Goal: Task Accomplishment & Management: Manage account settings

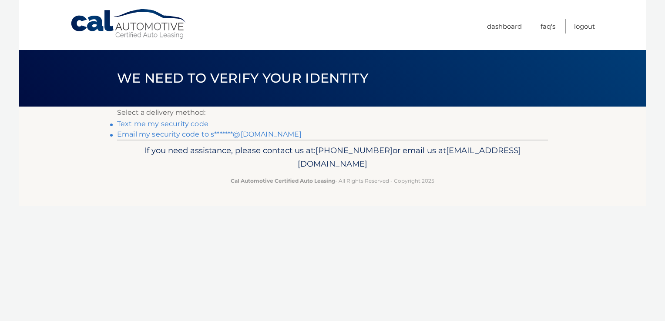
click at [152, 133] on link "Email my security code to s*******@gmail.com" at bounding box center [209, 134] width 185 height 8
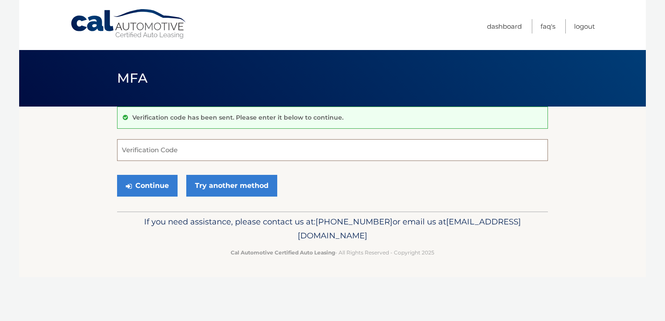
click at [251, 152] on input "Verification Code" at bounding box center [332, 150] width 431 height 22
type input "354951"
click at [133, 186] on button "Continue" at bounding box center [147, 186] width 60 height 22
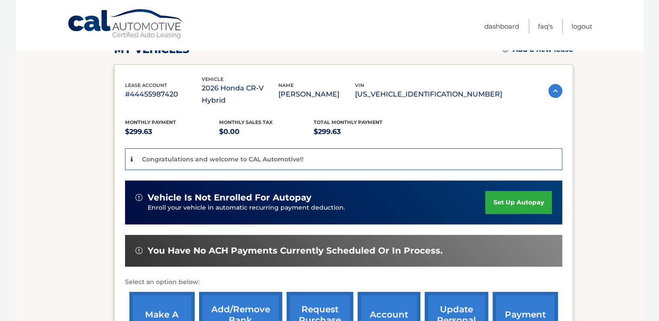
scroll to position [163, 0]
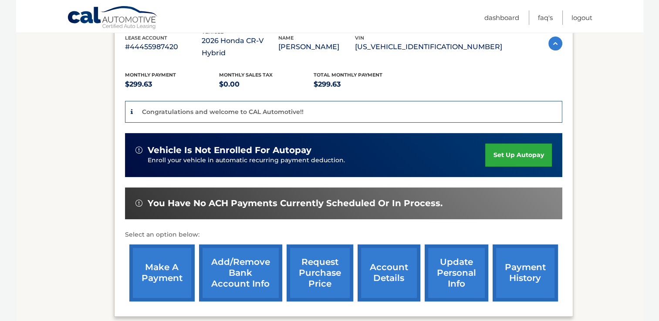
click at [512, 147] on link "set up autopay" at bounding box center [518, 155] width 66 height 23
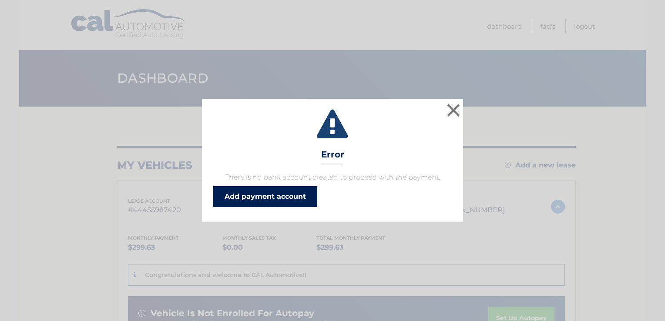
click at [265, 194] on link "Add payment account" at bounding box center [265, 196] width 104 height 21
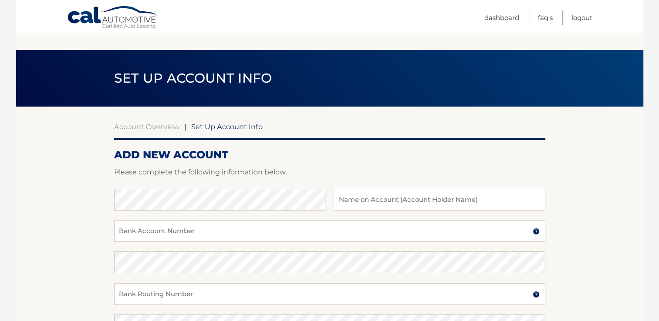
scroll to position [108, 0]
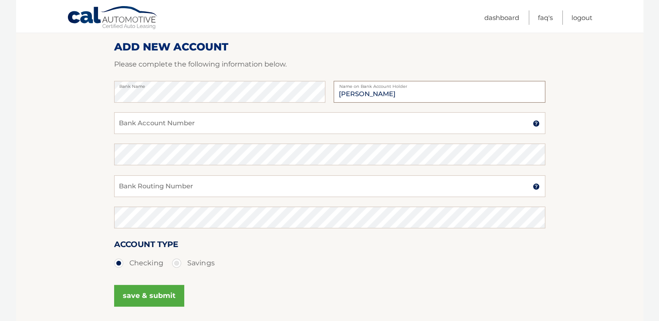
type input "[PERSON_NAME]"
click at [171, 122] on input "Bank Account Number" at bounding box center [329, 123] width 431 height 22
type input "001485921628"
click at [148, 189] on input "Bank Routing Number" at bounding box center [329, 186] width 431 height 22
type input "03117610"
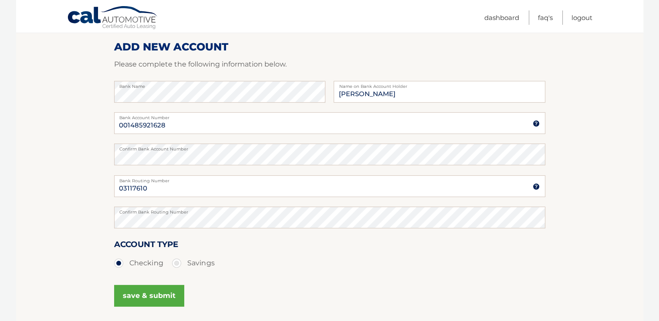
click at [145, 292] on button "save & submit" at bounding box center [149, 296] width 70 height 22
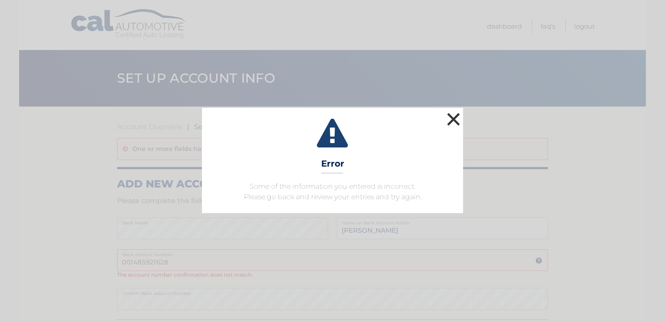
click at [454, 118] on button "×" at bounding box center [453, 119] width 17 height 17
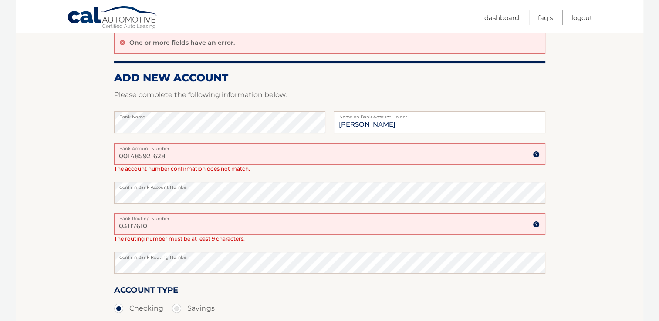
scroll to position [107, 0]
click at [397, 304] on ul "Checking Savings" at bounding box center [329, 307] width 431 height 17
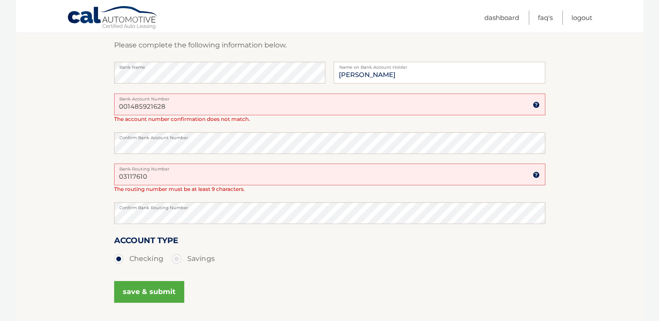
scroll to position [162, 0]
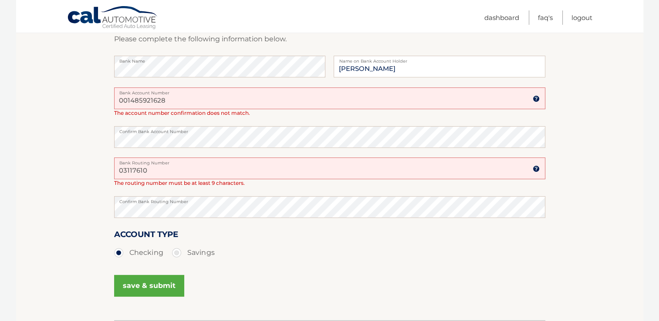
click at [161, 168] on input "03117610" at bounding box center [329, 169] width 431 height 22
drag, startPoint x: 161, startPoint y: 168, endPoint x: 106, endPoint y: 164, distance: 55.8
click at [106, 164] on section "Account Overview | Set Up Account Info One or more fields have an error. ADD NE…" at bounding box center [329, 133] width 627 height 376
click at [247, 262] on div "Account Type Checking Savings" at bounding box center [329, 250] width 431 height 44
click at [84, 200] on section "Account Overview | Set Up Account Info One or more fields have an error. ADD NE…" at bounding box center [329, 133] width 627 height 376
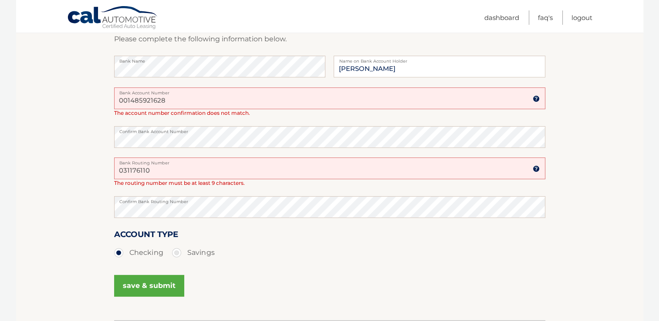
click at [247, 260] on ul "Checking Savings" at bounding box center [329, 252] width 431 height 17
drag, startPoint x: 186, startPoint y: 170, endPoint x: 77, endPoint y: 165, distance: 109.4
click at [77, 165] on section "Account Overview | Set Up Account Info One or more fields have an error. ADD NE…" at bounding box center [329, 133] width 627 height 376
type input "031176110"
click at [260, 298] on div "save & submit" at bounding box center [329, 291] width 431 height 39
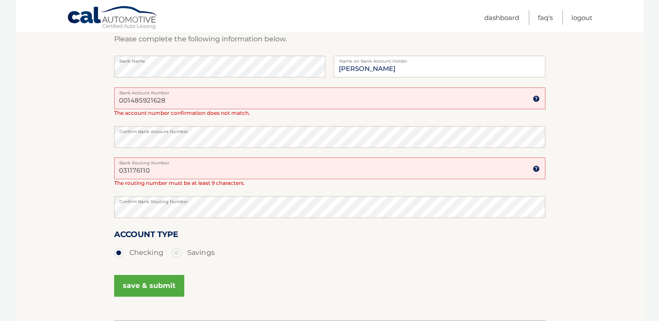
click at [143, 283] on button "save & submit" at bounding box center [149, 286] width 70 height 22
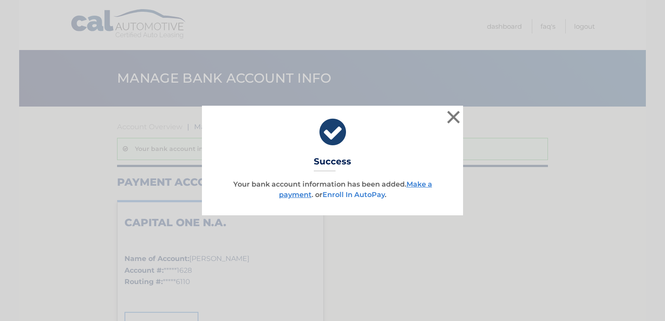
click at [360, 197] on link "Enroll In AutoPay" at bounding box center [354, 195] width 62 height 8
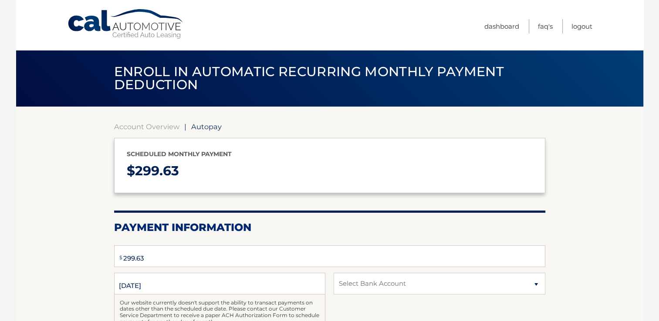
select select "NzEwMmVlMDctN2IyNC00M2YyLThhMTAtOTExODVjMTc4NTY2"
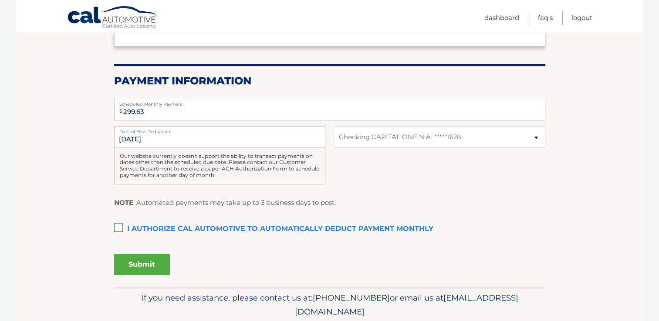
scroll to position [147, 0]
click at [118, 226] on label "I authorize cal automotive to automatically deduct payment monthly This checkbo…" at bounding box center [329, 228] width 431 height 17
click at [0, 0] on input "I authorize cal automotive to automatically deduct payment monthly This checkbo…" at bounding box center [0, 0] width 0 height 0
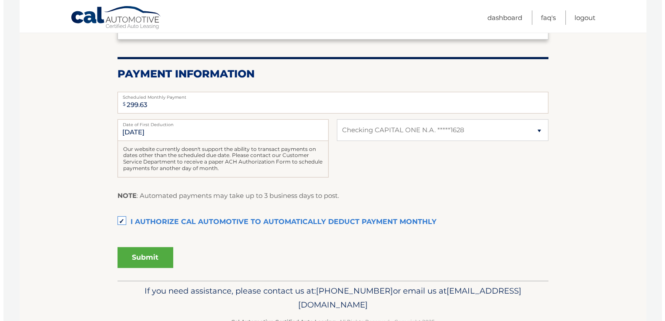
scroll to position [155, 0]
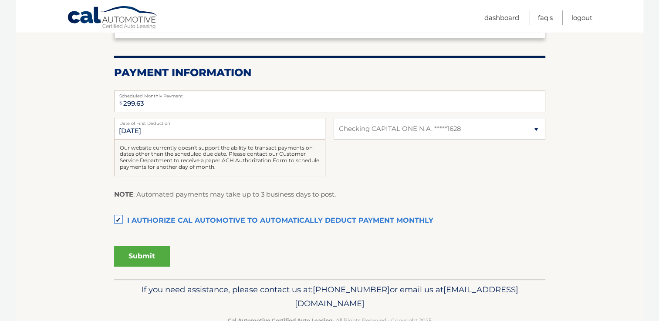
click at [139, 260] on button "Submit" at bounding box center [142, 256] width 56 height 21
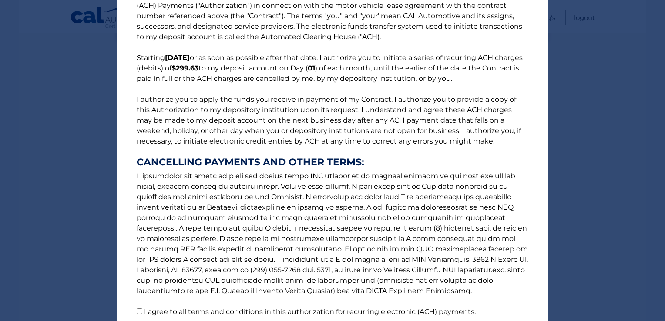
scroll to position [100, 0]
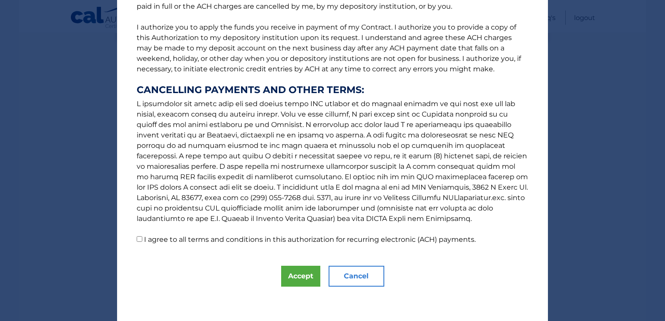
click at [137, 238] on input "I agree to all terms and conditions in this authorization for recurring electro…" at bounding box center [140, 239] width 6 height 6
checkbox input "true"
click at [301, 276] on button "Accept" at bounding box center [300, 276] width 39 height 21
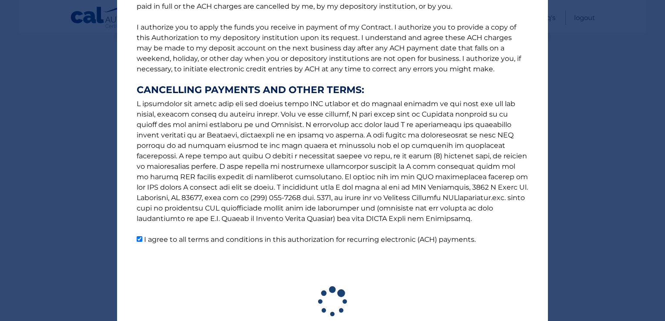
scroll to position [154, 0]
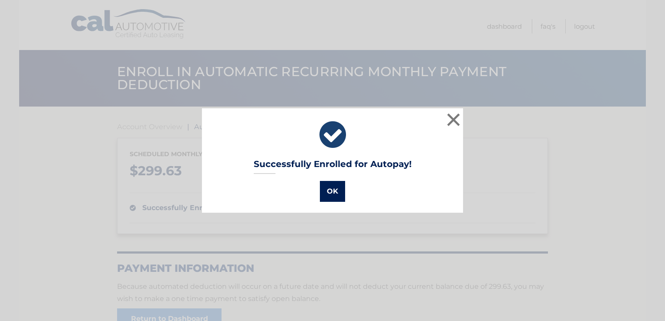
click at [332, 191] on button "OK" at bounding box center [332, 191] width 25 height 21
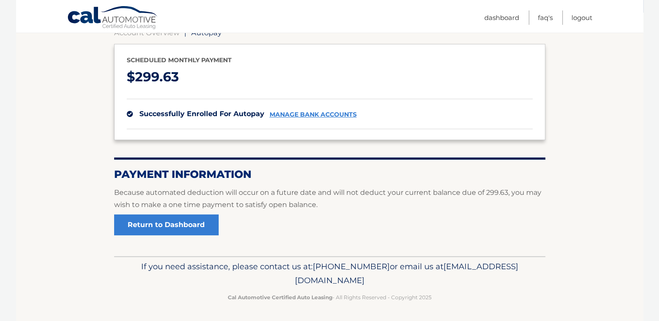
scroll to position [28, 0]
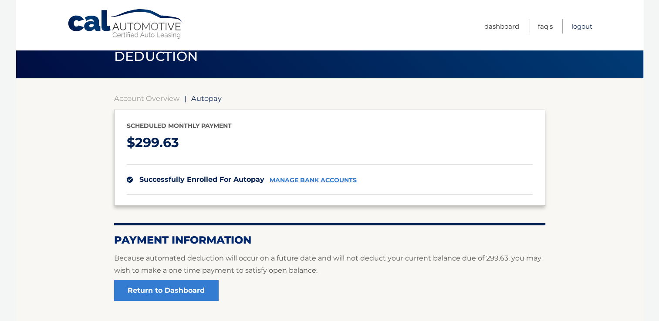
click at [578, 25] on link "Logout" at bounding box center [581, 26] width 21 height 14
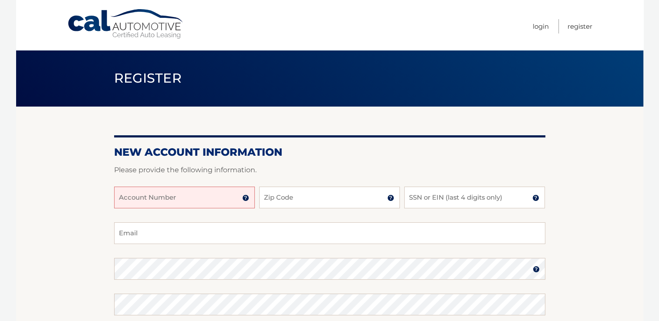
click at [229, 196] on input "Account Number" at bounding box center [184, 198] width 141 height 22
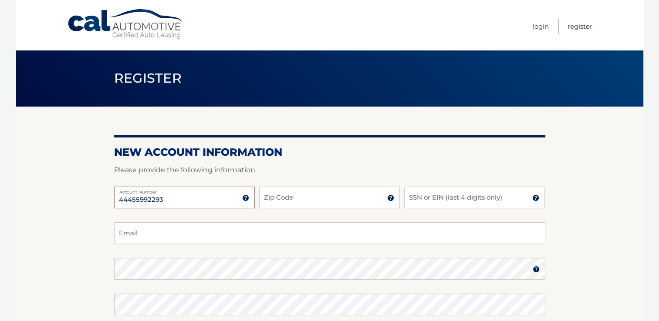
type input "44455992293"
click at [316, 206] on input "Zip Code" at bounding box center [329, 198] width 141 height 22
type input "06067"
click at [423, 199] on input "SSN or EIN (last 4 digits only)" at bounding box center [474, 198] width 141 height 22
type input "8380"
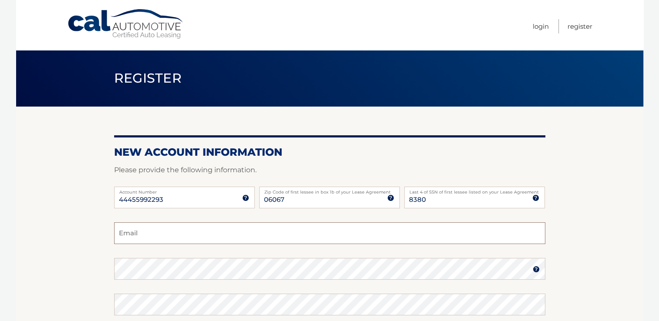
click at [224, 241] on input "Email" at bounding box center [329, 233] width 431 height 22
type input "rose.strepko@gmail.com"
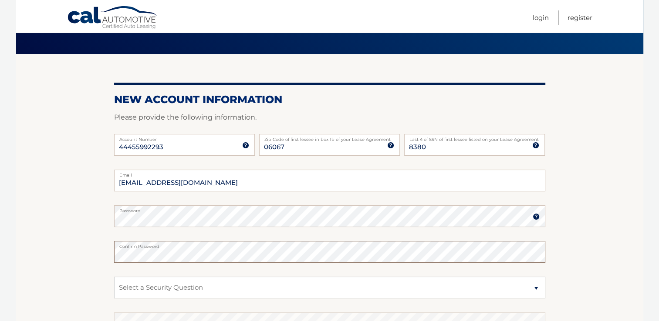
scroll to position [107, 0]
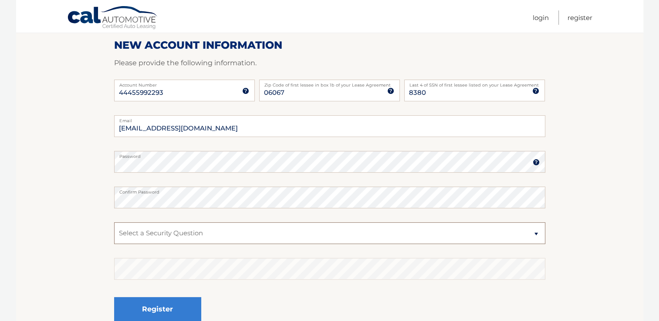
click at [189, 238] on select "Select a Security Question What was the name of your elementary school? What is…" at bounding box center [329, 233] width 431 height 22
select select "2"
click at [114, 222] on select "Select a Security Question What was the name of your elementary school? What is…" at bounding box center [329, 233] width 431 height 22
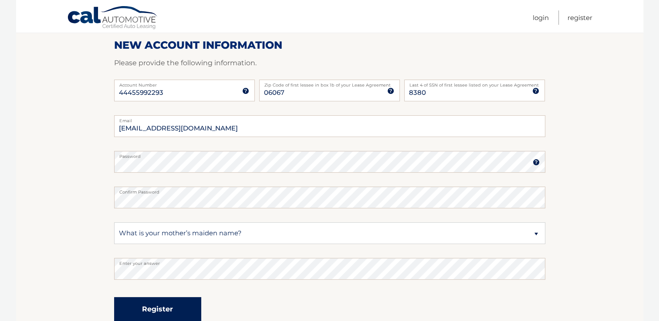
click at [158, 309] on button "Register" at bounding box center [157, 309] width 87 height 24
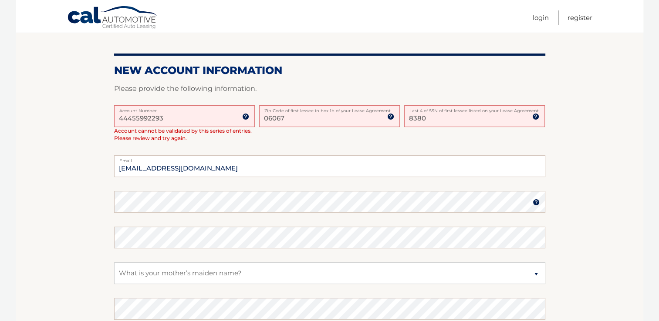
scroll to position [194, 0]
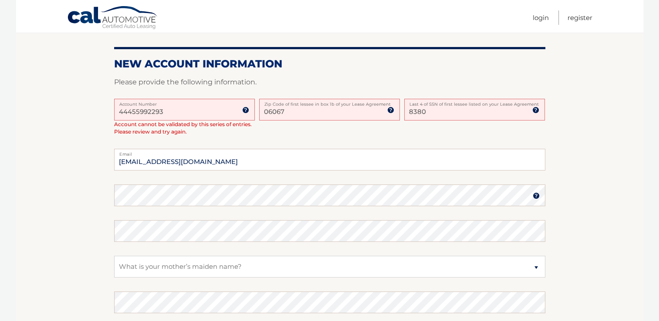
click at [185, 108] on input "44455992293" at bounding box center [184, 110] width 141 height 22
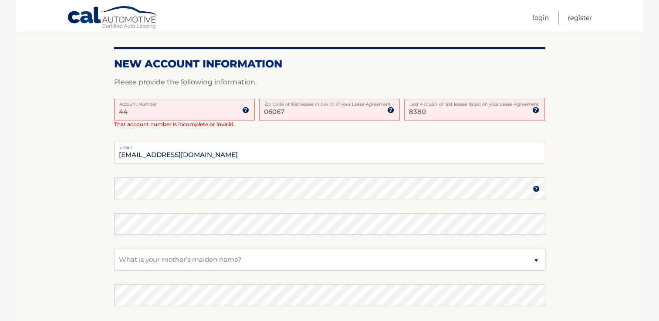
type input "4"
type input "44455992293"
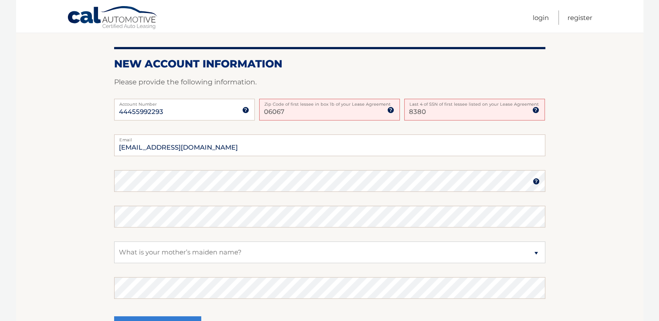
drag, startPoint x: 296, startPoint y: 113, endPoint x: 252, endPoint y: 108, distance: 44.3
click at [252, 108] on div "44455992293 Account Number 11 digit account number provided on your coupon book…" at bounding box center [329, 117] width 431 height 36
type input "07067"
click at [608, 138] on section "One or more fields have an error. Some things to keep in mind when creating you…" at bounding box center [329, 136] width 627 height 446
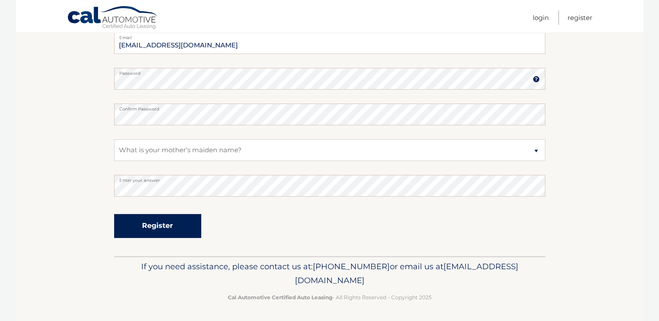
click at [162, 219] on button "Register" at bounding box center [157, 226] width 87 height 24
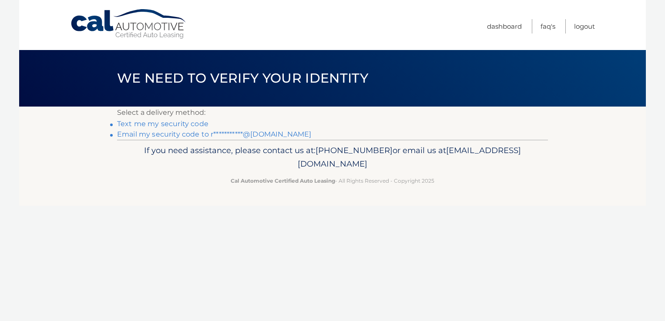
click at [172, 126] on link "Text me my security code" at bounding box center [162, 124] width 91 height 8
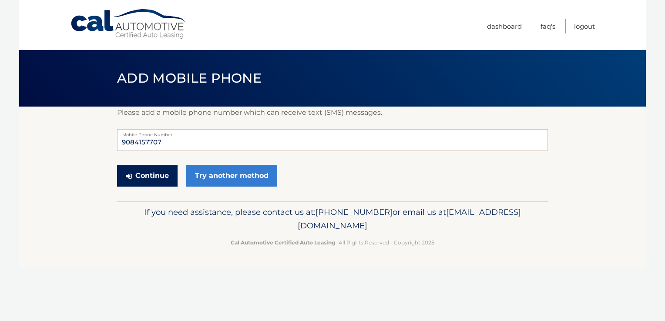
click at [155, 173] on button "Continue" at bounding box center [147, 176] width 60 height 22
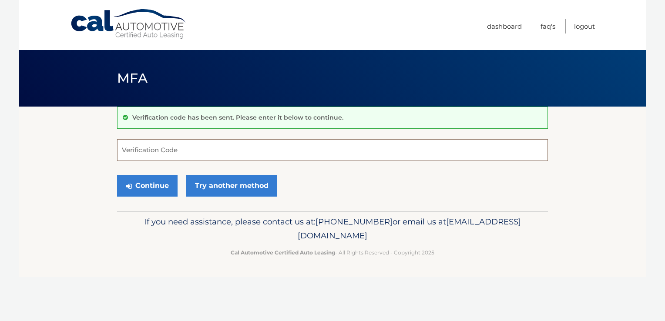
click at [154, 150] on input "Verification Code" at bounding box center [332, 150] width 431 height 22
type input "725825"
click at [154, 189] on button "Continue" at bounding box center [147, 186] width 60 height 22
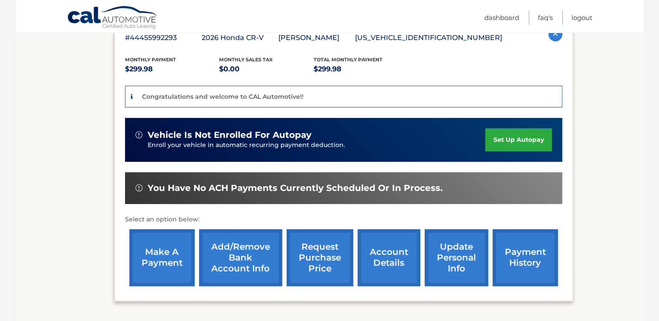
scroll to position [167, 0]
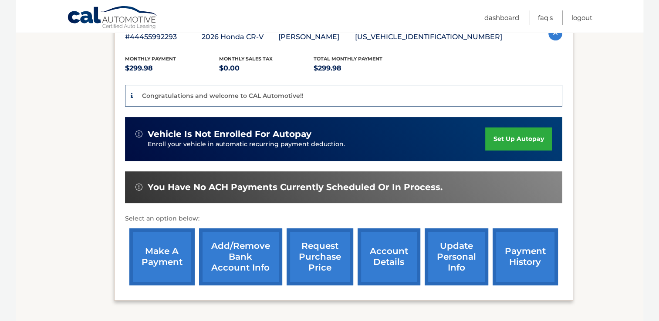
click at [232, 260] on link "Add/Remove bank account info" at bounding box center [240, 257] width 83 height 57
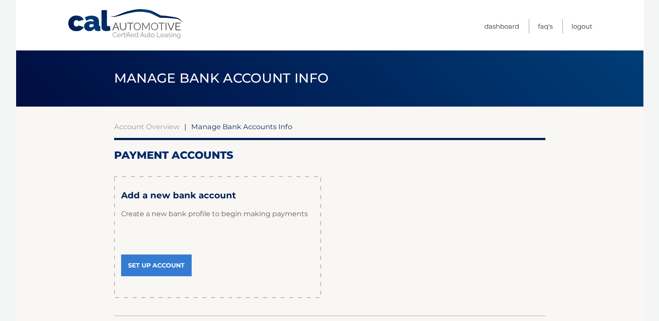
click at [164, 267] on link "Set Up Account" at bounding box center [156, 266] width 71 height 22
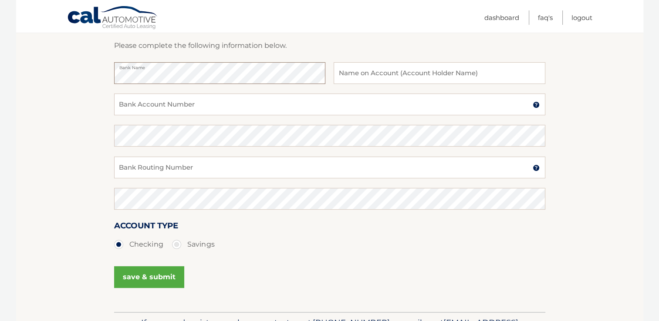
scroll to position [132, 0]
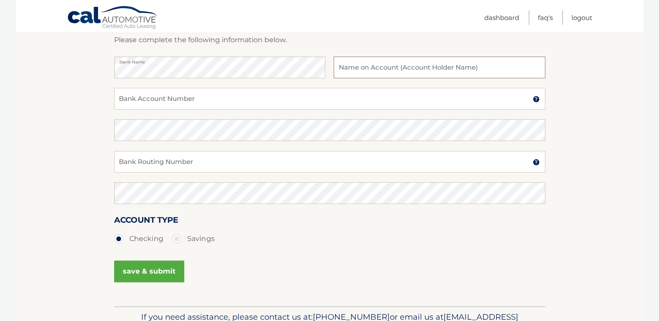
click at [384, 66] on input "text" at bounding box center [438, 68] width 211 height 22
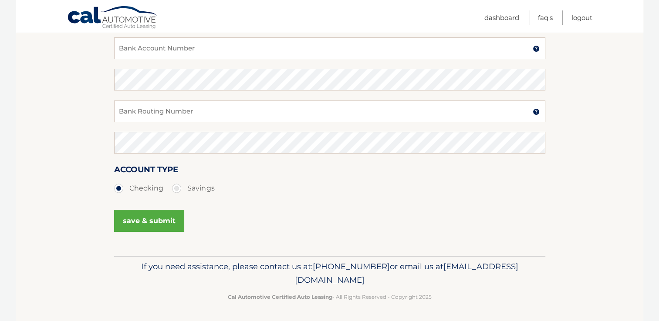
scroll to position [86, 0]
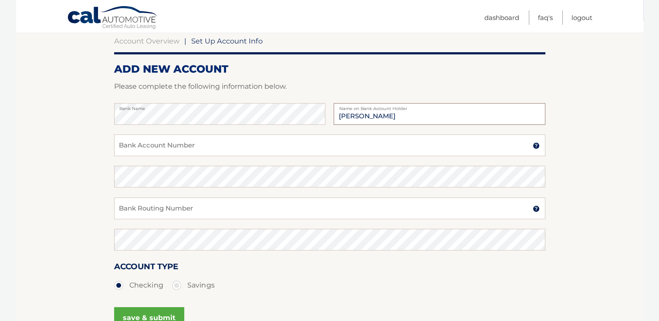
click at [355, 117] on input "Rose Scelfo" at bounding box center [438, 114] width 211 height 22
type input "Rose M Scelfo"
click at [204, 148] on input "Bank Account Number" at bounding box center [329, 145] width 431 height 22
type input "009405923488"
click at [190, 213] on input "Bank Routing Number" at bounding box center [329, 209] width 431 height 22
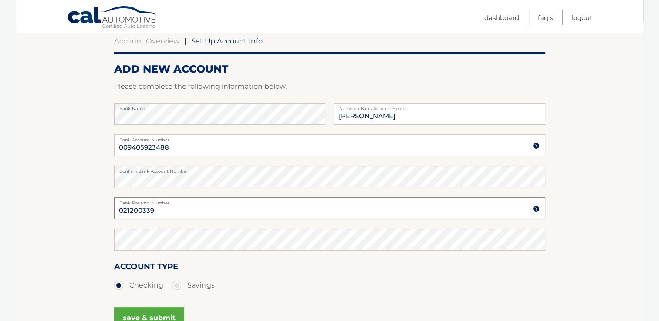
type input "021200339"
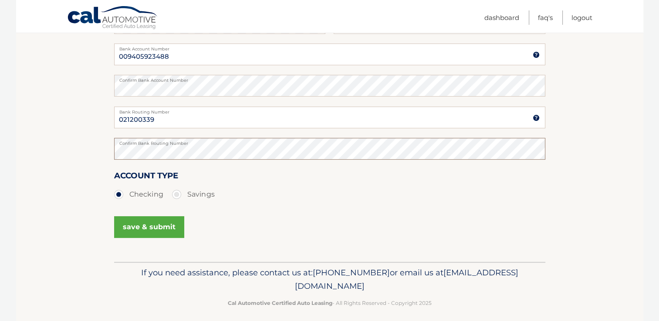
scroll to position [178, 0]
click at [130, 227] on button "save & submit" at bounding box center [149, 226] width 70 height 22
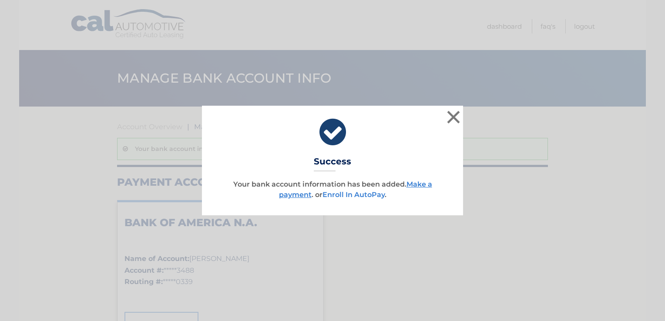
click at [347, 195] on link "Enroll In AutoPay" at bounding box center [354, 195] width 62 height 8
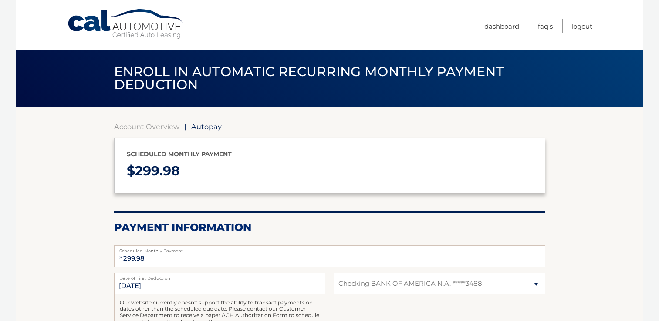
select select "YjY3NWYwYzEtOTU5ZC00Y2RkLWE4MjQtZGNhYzMzMWI2OGIx"
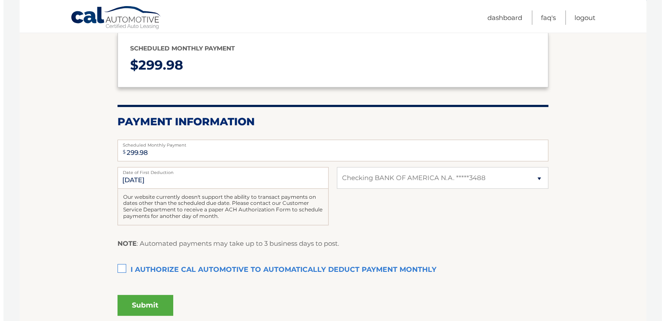
scroll to position [164, 0]
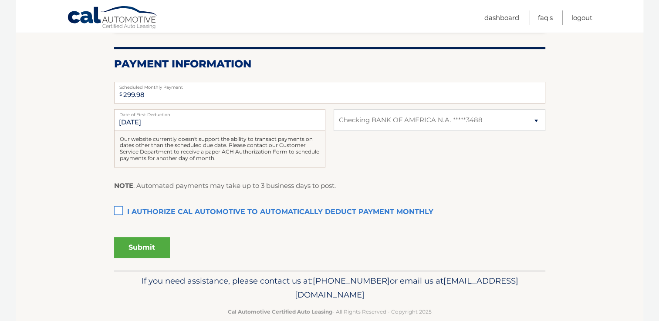
click at [120, 212] on label "I authorize cal automotive to automatically deduct payment monthly This checkbo…" at bounding box center [329, 212] width 431 height 17
click at [0, 0] on input "I authorize cal automotive to automatically deduct payment monthly This checkbo…" at bounding box center [0, 0] width 0 height 0
click at [135, 246] on button "Submit" at bounding box center [142, 247] width 56 height 21
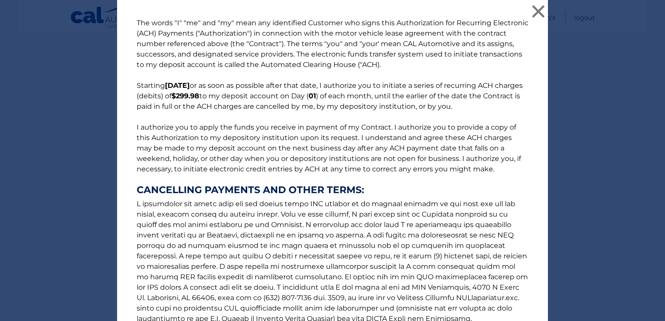
scroll to position [100, 0]
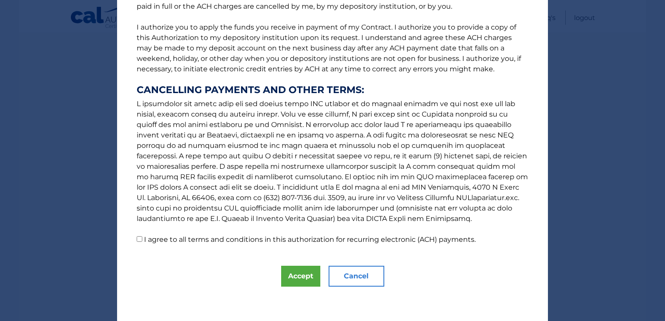
click at [138, 240] on input "I agree to all terms and conditions in this authorization for recurring electro…" at bounding box center [140, 239] width 6 height 6
checkbox input "true"
click at [302, 273] on button "Accept" at bounding box center [300, 276] width 39 height 21
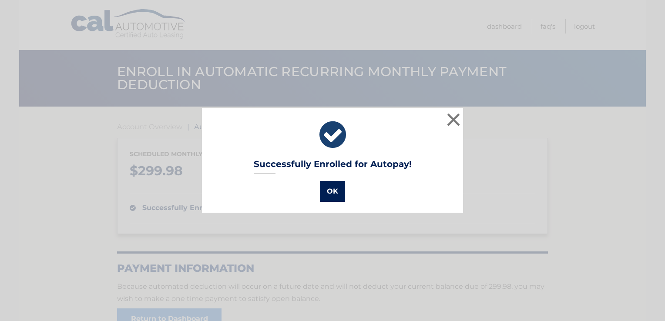
click at [326, 195] on button "OK" at bounding box center [332, 191] width 25 height 21
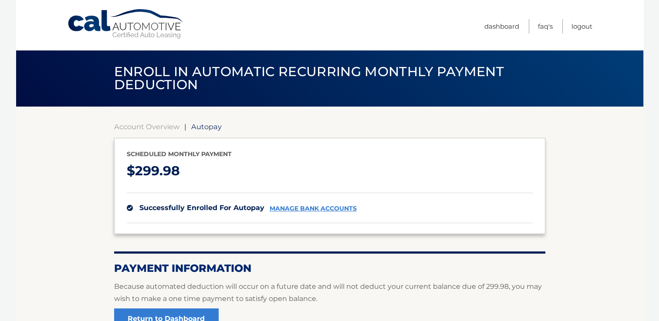
scroll to position [94, 0]
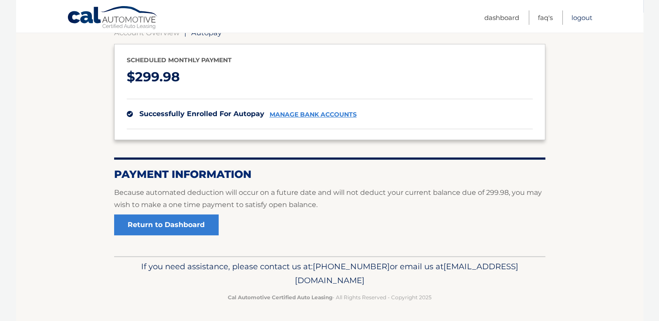
click at [583, 13] on link "Logout" at bounding box center [581, 17] width 21 height 14
